Goal: Find specific page/section

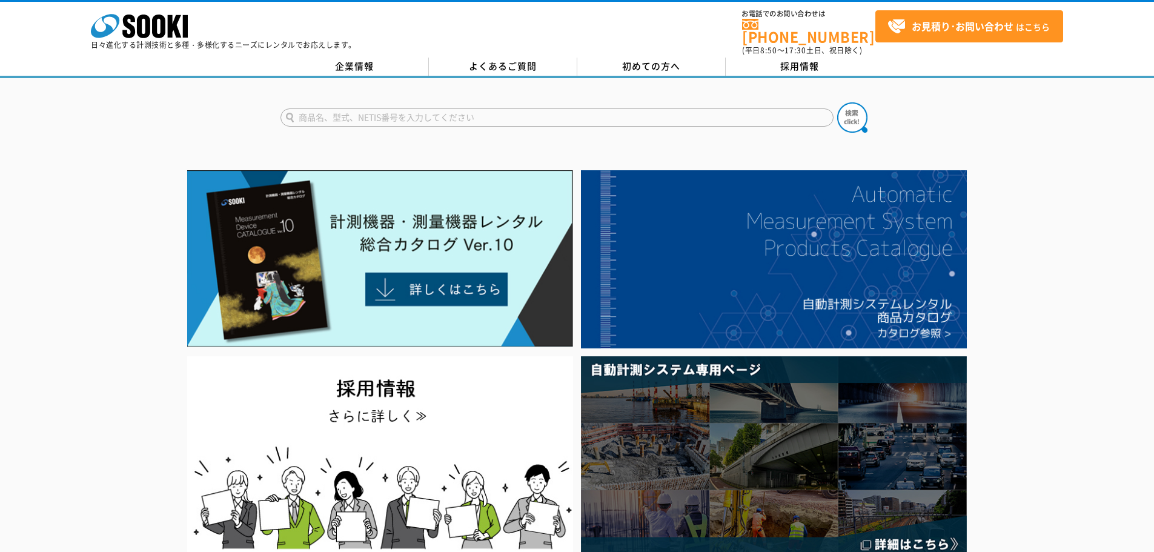
click at [391, 108] on input "text" at bounding box center [557, 117] width 553 height 18
type input "WQC"
click at [855, 115] on img at bounding box center [853, 117] width 30 height 30
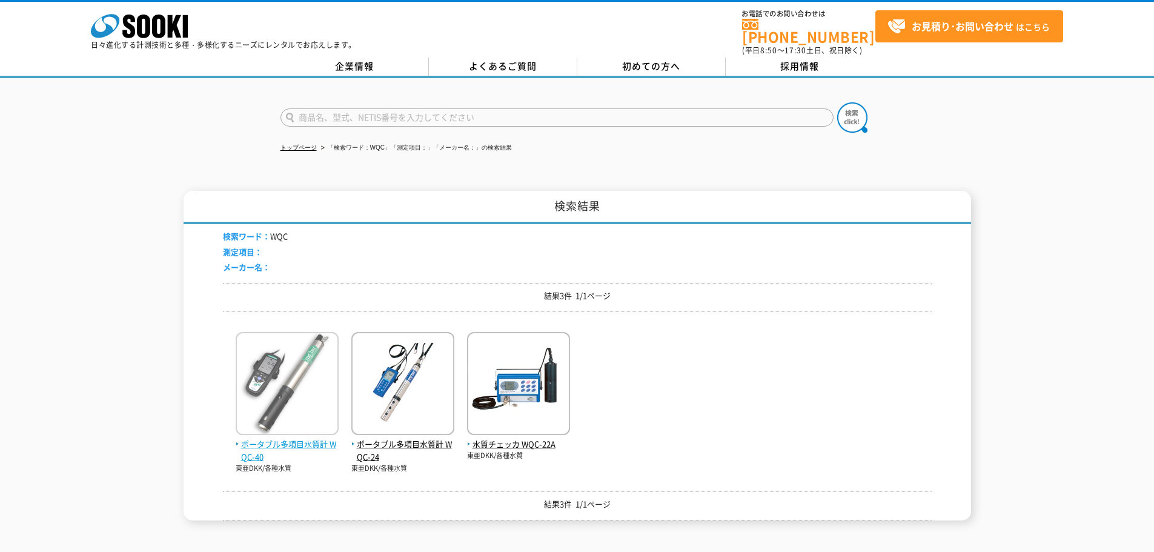
click at [273, 425] on img at bounding box center [287, 385] width 103 height 106
click at [302, 441] on span "ポータブル多項目水質計 WQC-40" at bounding box center [287, 450] width 103 height 25
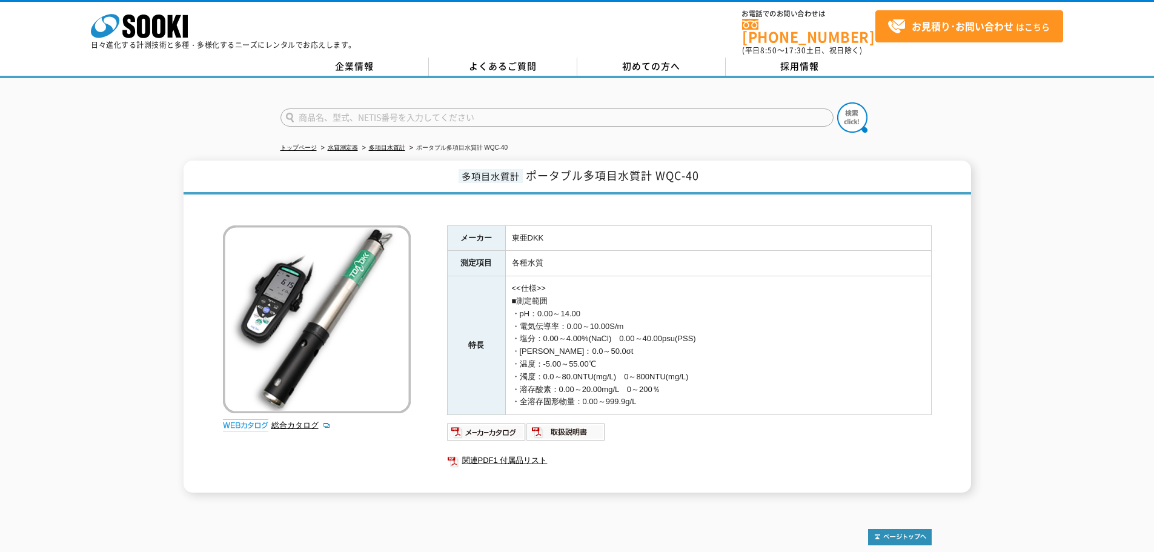
scroll to position [105, 0]
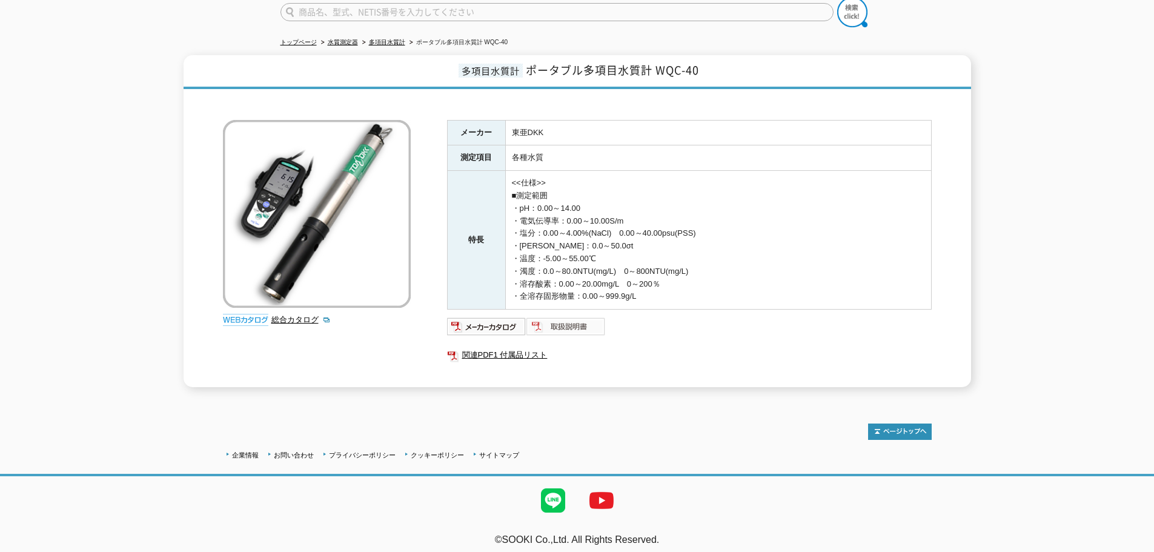
click at [566, 317] on img at bounding box center [566, 326] width 79 height 19
